Goal: Entertainment & Leisure: Consume media (video, audio)

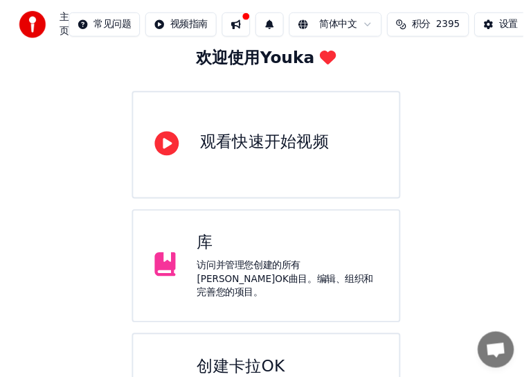
scroll to position [63, 0]
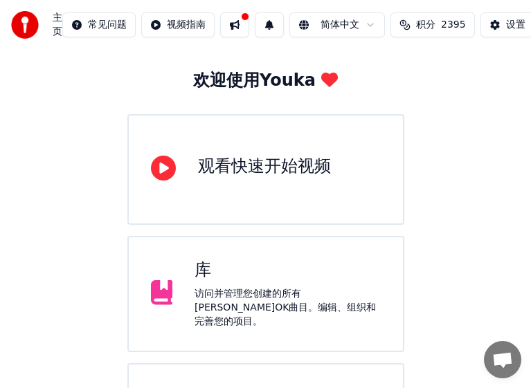
click at [413, 268] on div "欢迎使用Youka 观看快速开始视频 库 访问并管理您创建的所有[PERSON_NAME]OK曲目。编辑、组织和完善您的项目。 创建[PERSON_NAME]…" at bounding box center [265, 294] width 531 height 615
click at [332, 279] on div "库" at bounding box center [288, 271] width 186 height 22
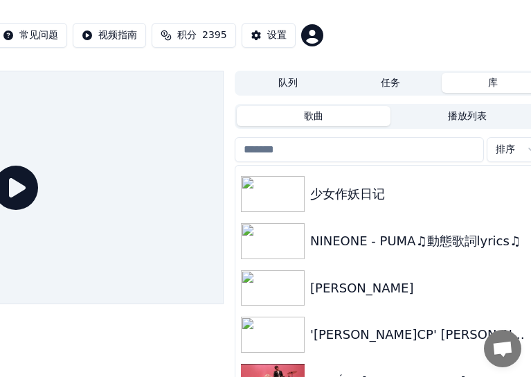
scroll to position [208, 0]
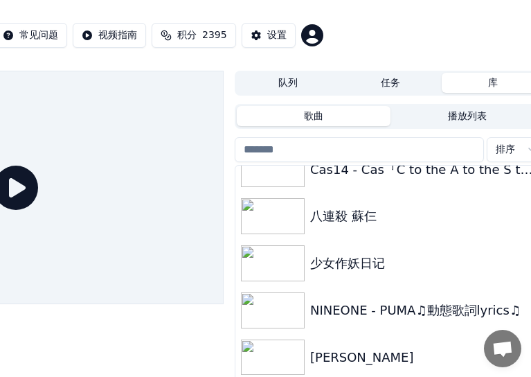
click at [393, 298] on div "NINEONE - PUMA♫動態歌詞lyrics♫" at bounding box center [390, 310] width 310 height 47
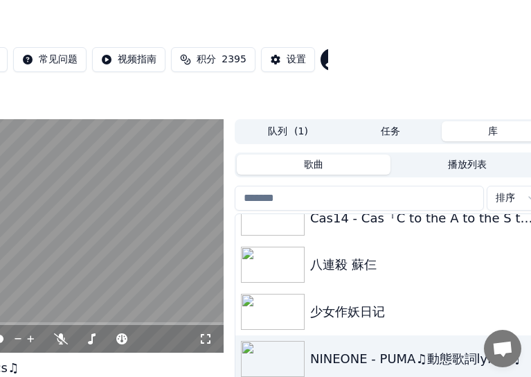
click at [108, 231] on video at bounding box center [15, 236] width 415 height 234
click at [335, 263] on div "八連殺 蘇仨" at bounding box center [418, 264] width 216 height 19
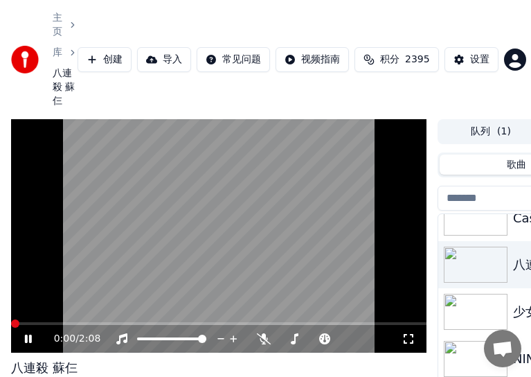
click at [11, 319] on span at bounding box center [15, 323] width 8 height 8
click at [174, 229] on video at bounding box center [218, 236] width 415 height 234
click at [222, 208] on video at bounding box center [218, 236] width 415 height 234
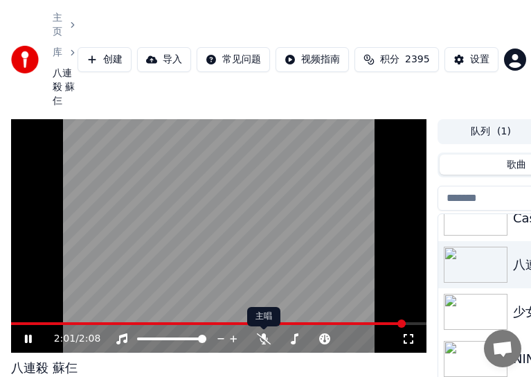
drag, startPoint x: 231, startPoint y: 210, endPoint x: 540, endPoint y: 181, distance: 310.8
click at [232, 209] on video at bounding box center [218, 236] width 415 height 234
